Goal: Transaction & Acquisition: Subscribe to service/newsletter

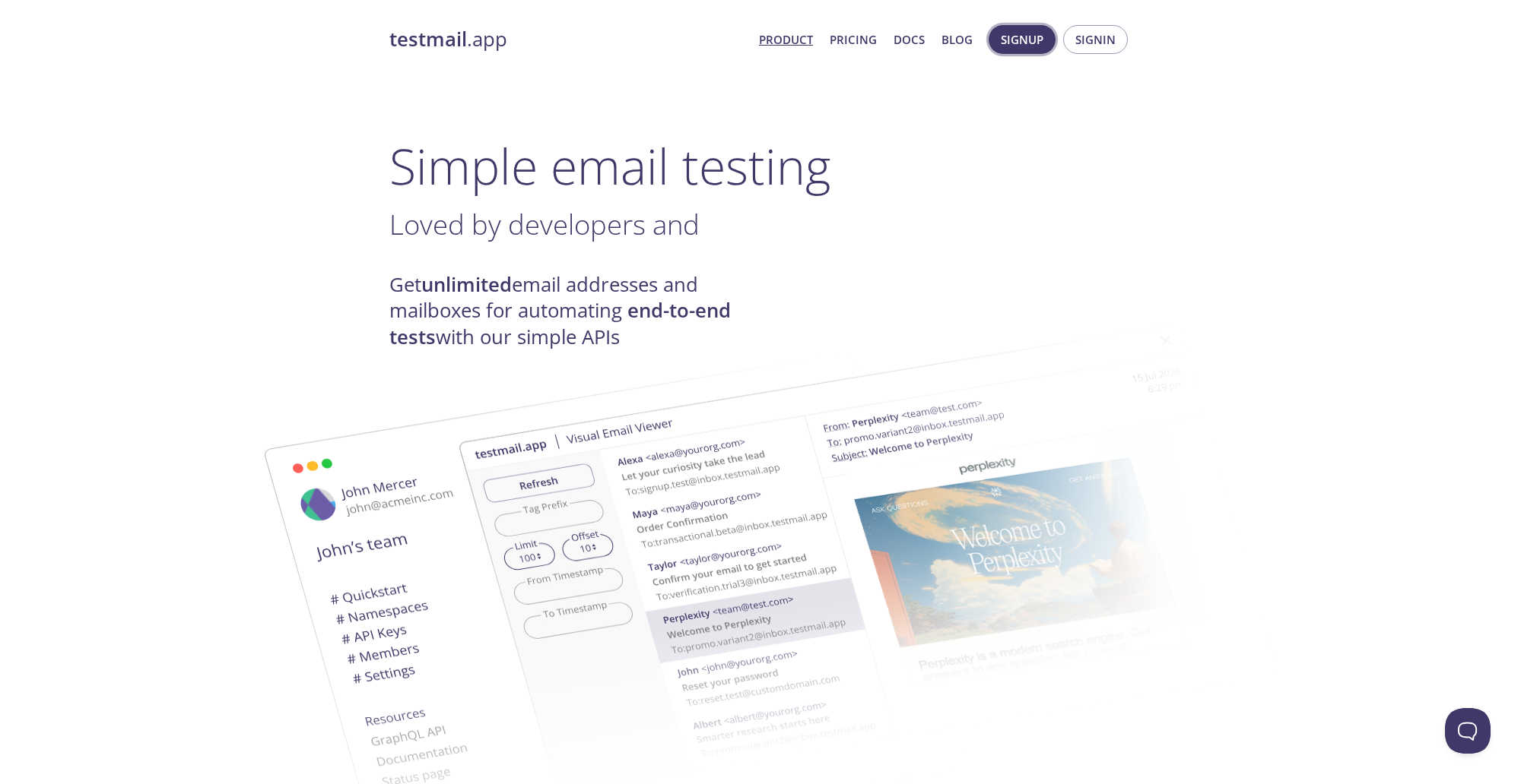
click at [1036, 26] on button "Signup" at bounding box center [1022, 39] width 67 height 29
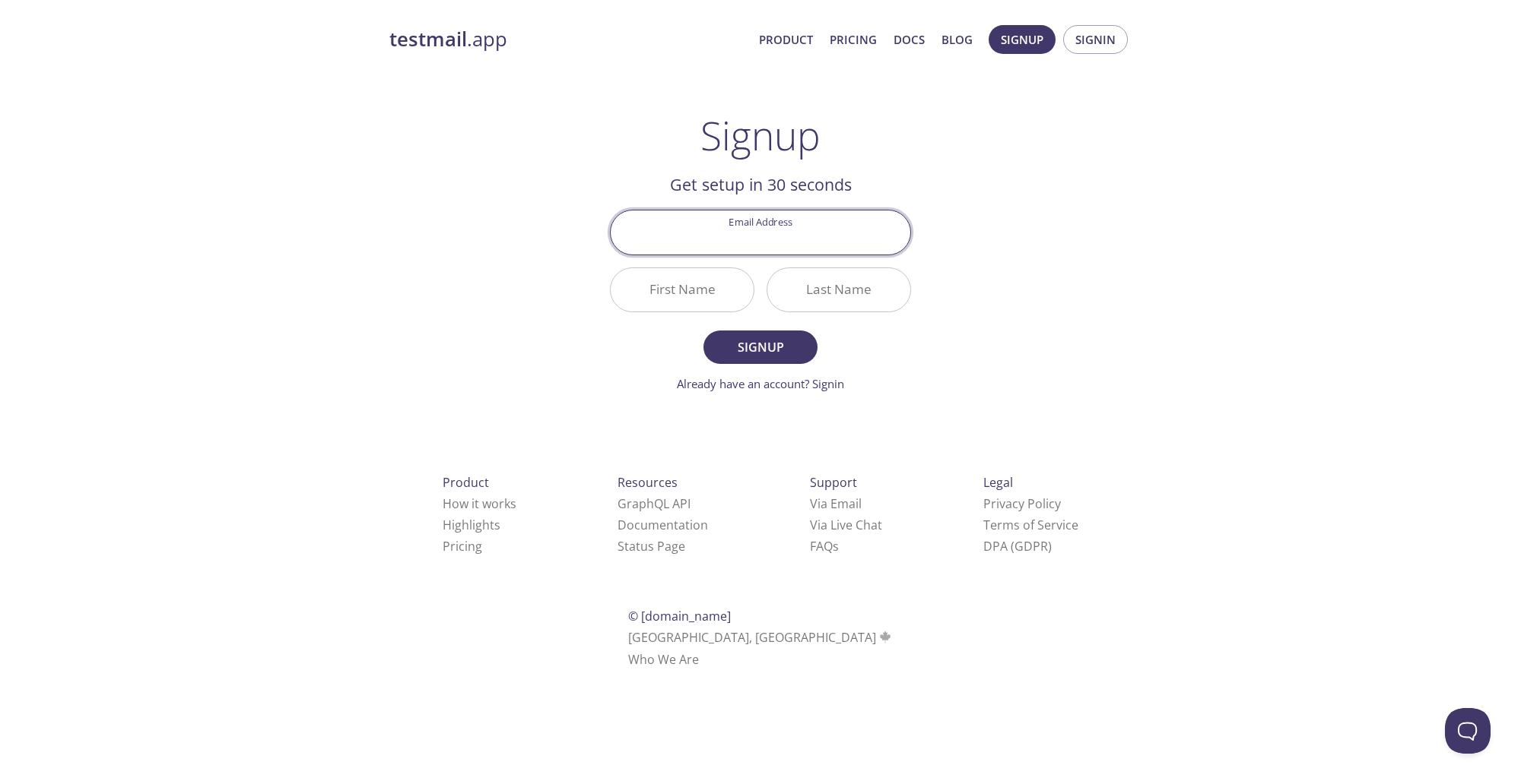
paste input "[EMAIL_ADDRESS][DOMAIN_NAME]"
type input "[EMAIL_ADDRESS][DOMAIN_NAME]"
click at [709, 274] on input "First Name" at bounding box center [681, 290] width 143 height 43
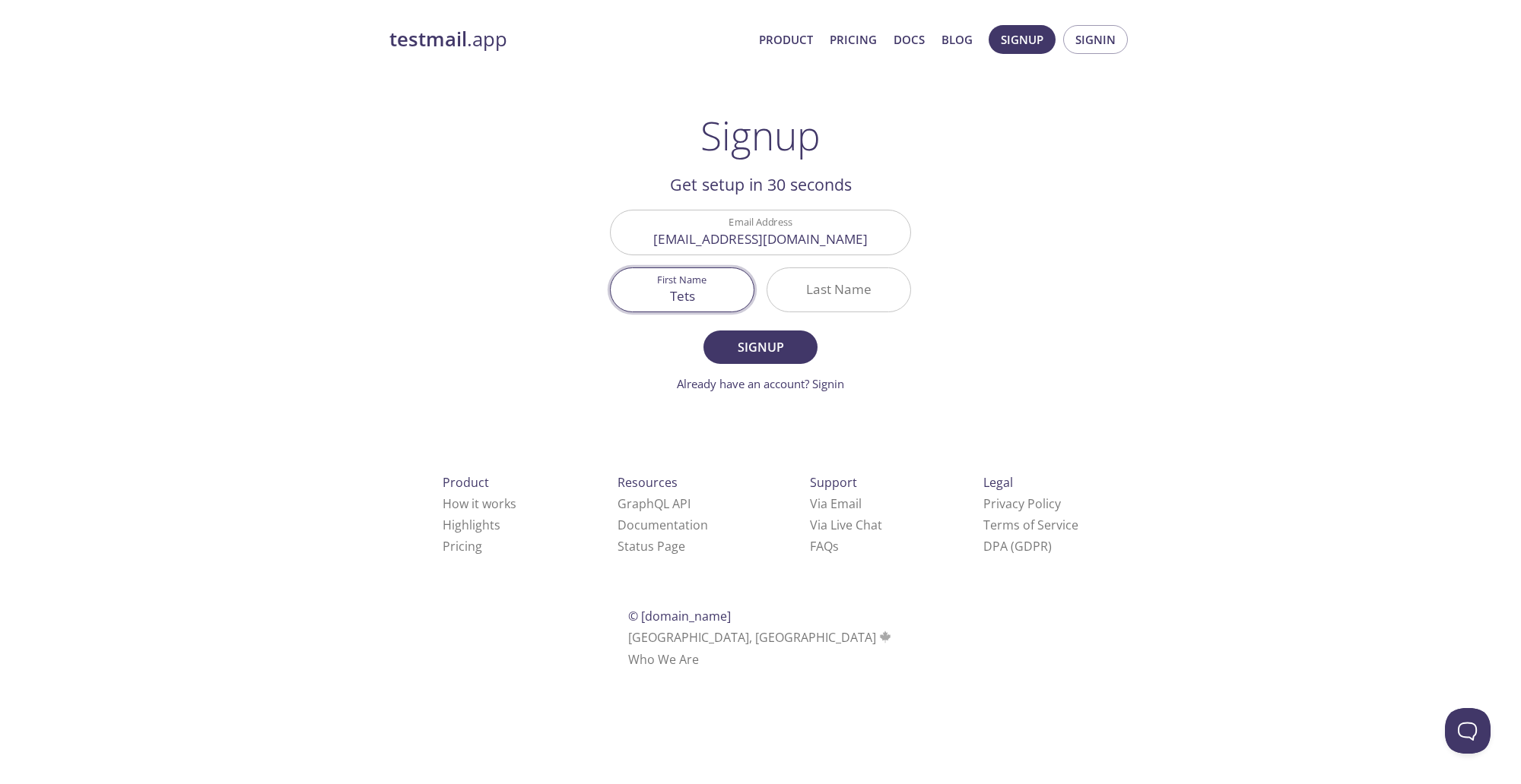
type input "Tets"
type input "A"
type input "Acc"
click at [696, 296] on input "Tets" at bounding box center [681, 290] width 143 height 43
type input "Test"
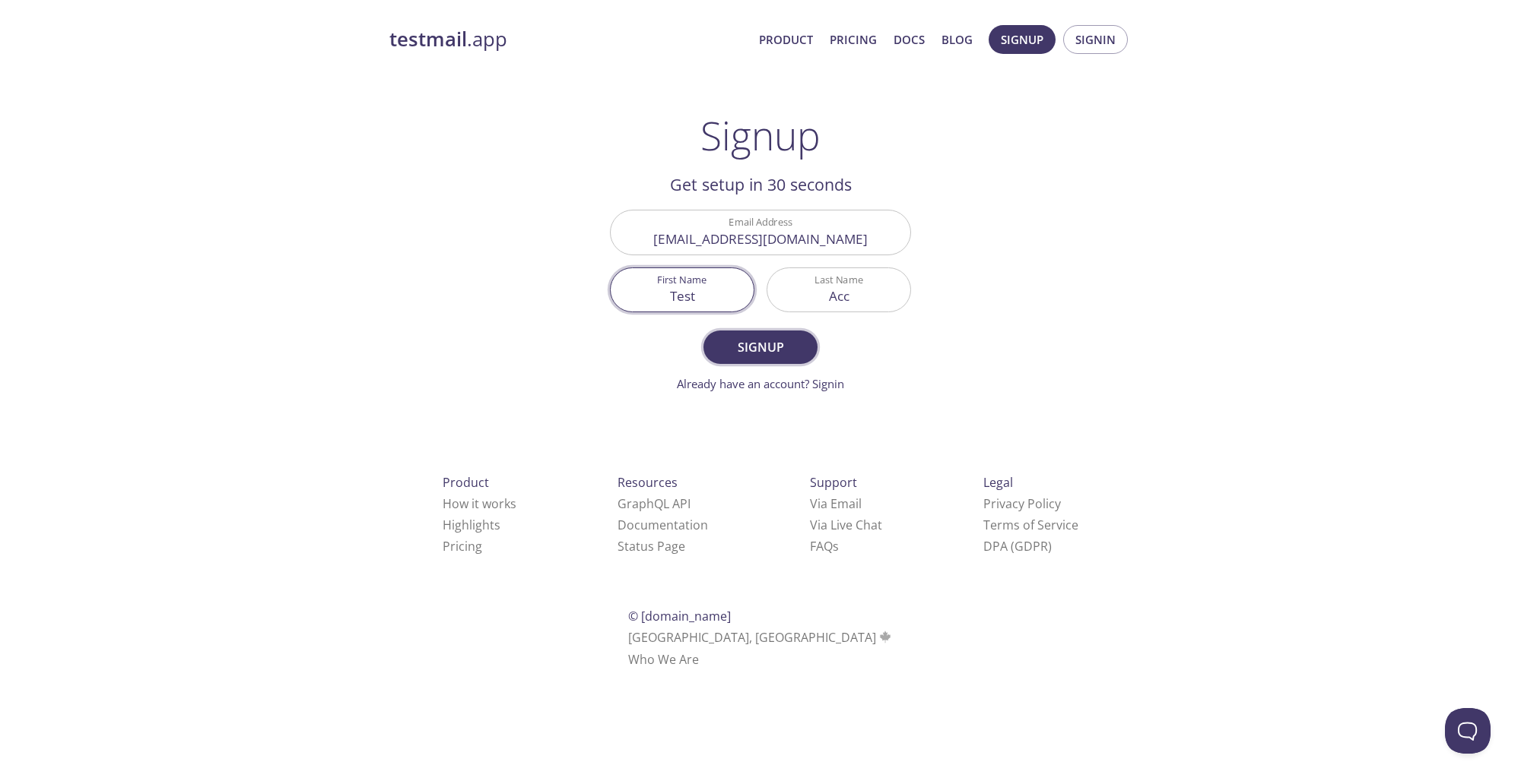
click at [710, 346] on button "Signup" at bounding box center [760, 347] width 114 height 34
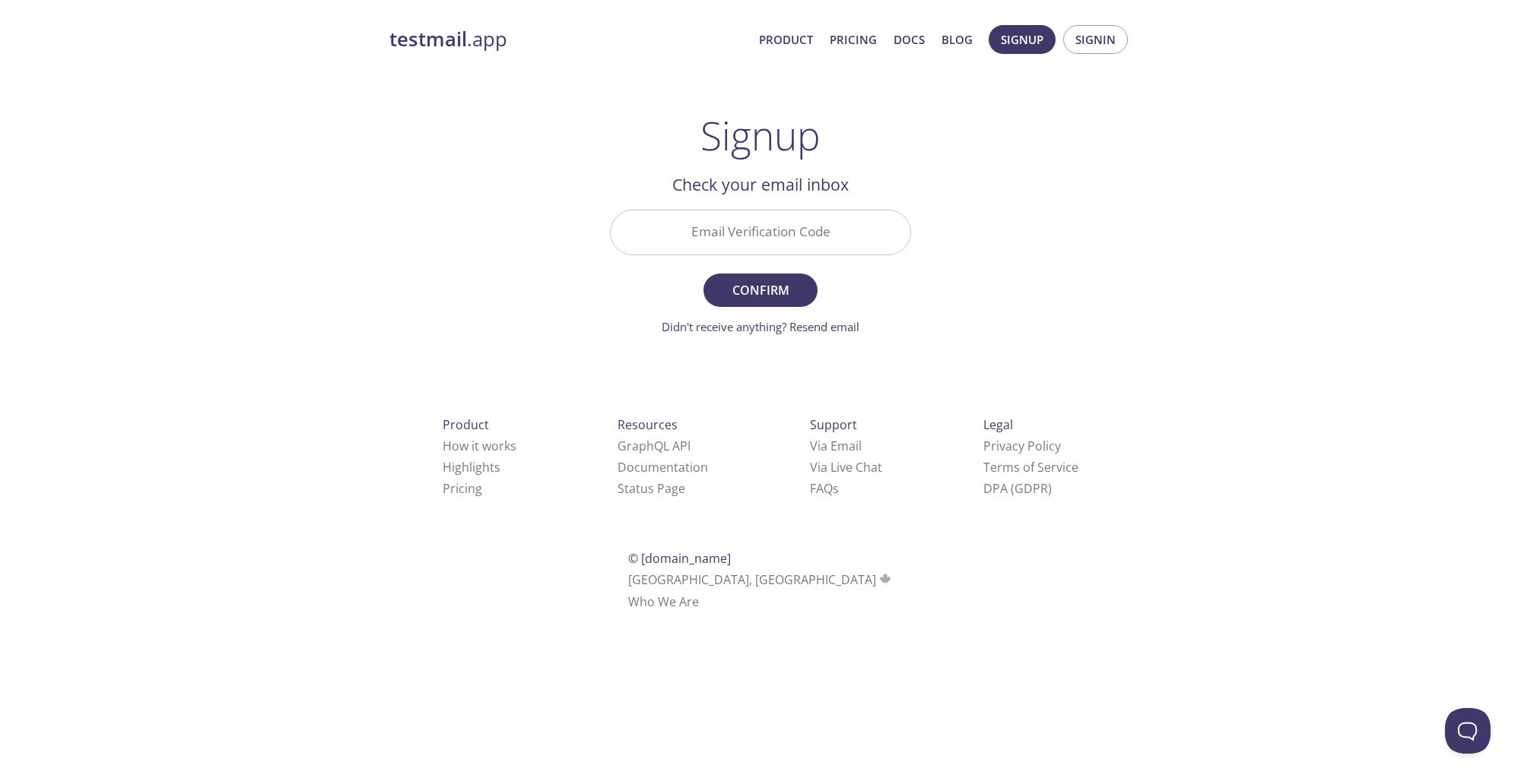
click at [751, 231] on input "Email Verification Code" at bounding box center [760, 232] width 300 height 43
paste input "58AYEZB"
type input "58AYEZB"
click at [751, 299] on span "Confirm" at bounding box center [760, 290] width 81 height 22
